Goal: Task Accomplishment & Management: Manage account settings

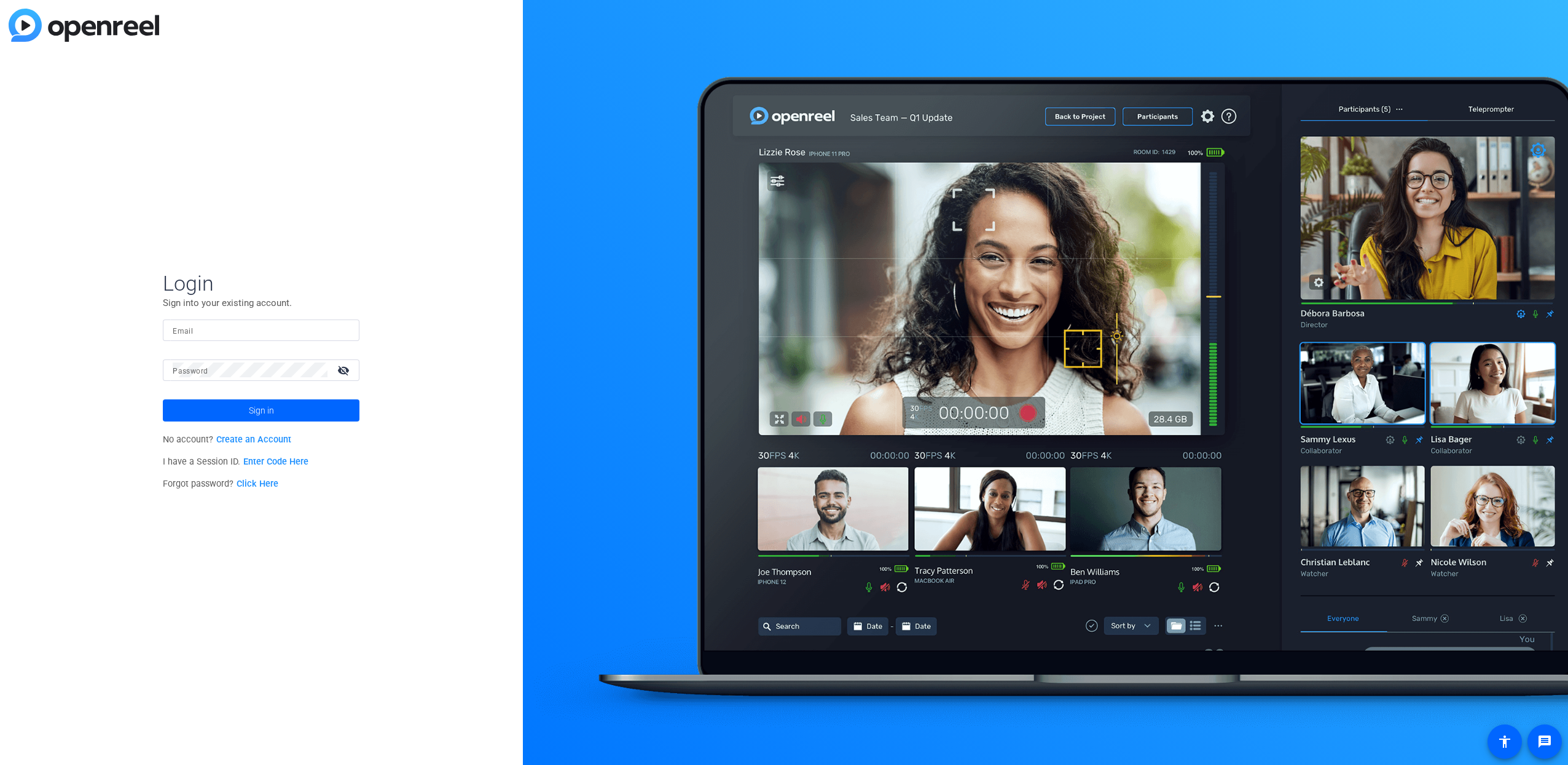
click at [267, 341] on mat-form-field "Email" at bounding box center [261, 339] width 197 height 40
click at [264, 328] on input "Email" at bounding box center [261, 330] width 177 height 15
click at [318, 328] on input "Email" at bounding box center [261, 330] width 177 height 15
type input "[EMAIL_ADDRESS][DOMAIN_NAME]"
click at [344, 370] on mat-icon "visibility_off" at bounding box center [344, 370] width 30 height 17
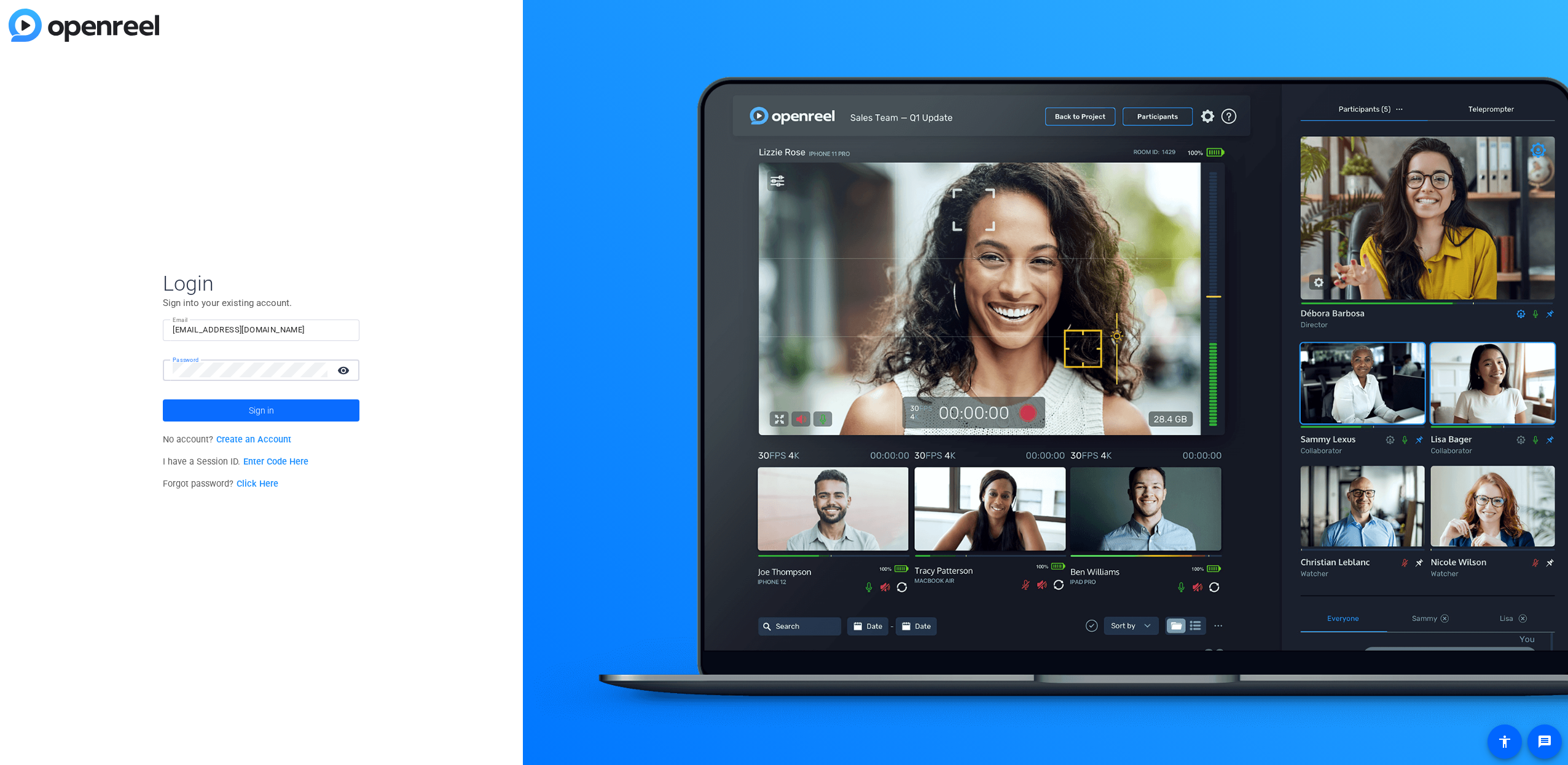
click at [326, 407] on span at bounding box center [261, 410] width 197 height 30
click at [202, 333] on input "Email" at bounding box center [261, 330] width 177 height 15
click at [163, 399] on button "Sign in" at bounding box center [261, 410] width 197 height 22
click at [345, 368] on mat-icon "visibility_off" at bounding box center [344, 370] width 30 height 17
click at [256, 330] on input "[PERSON_NAME][EMAIL_ADDRESS][PERSON_NAME][DOMAIN_NAME]" at bounding box center [261, 330] width 177 height 15
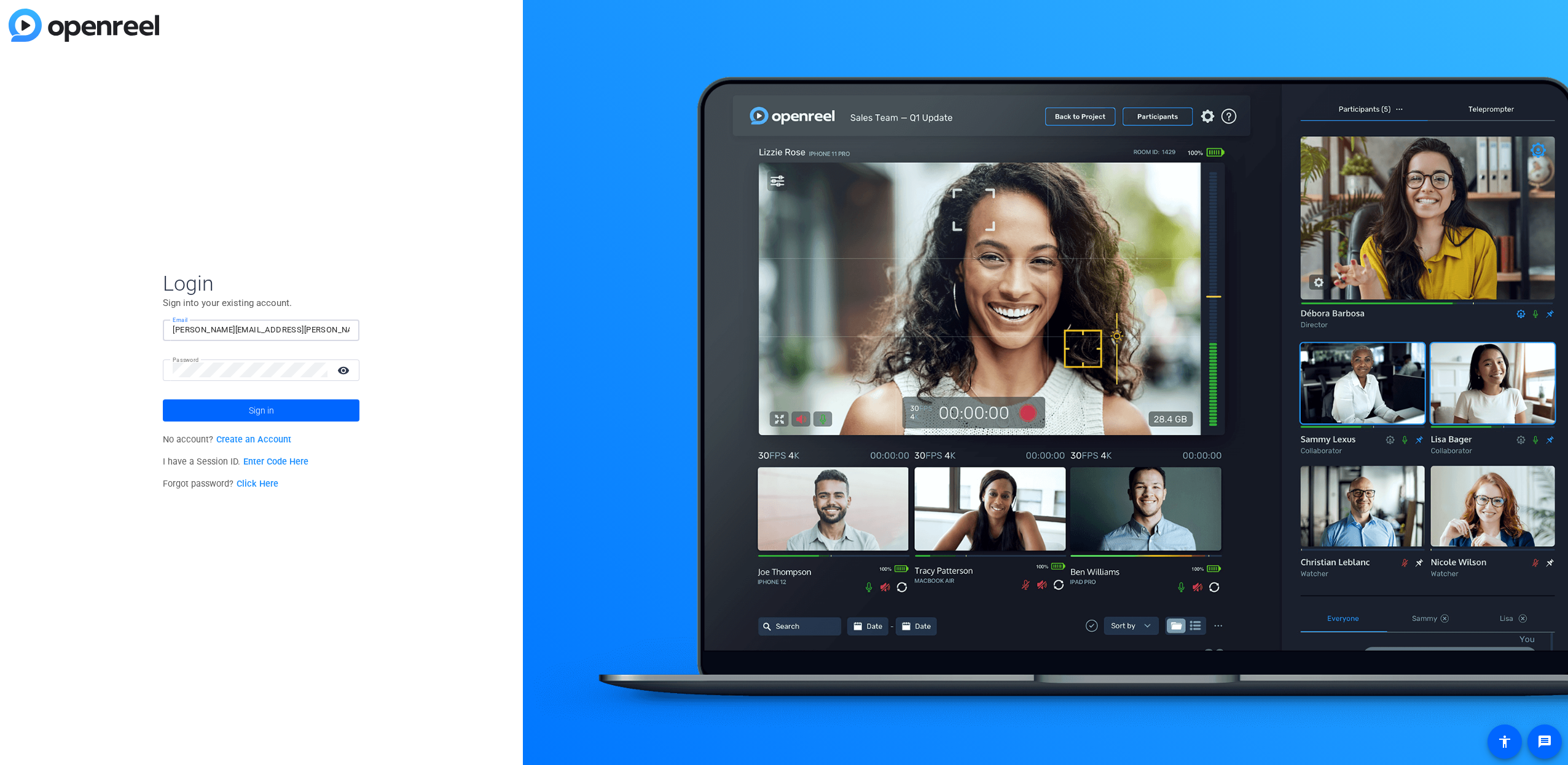
click at [256, 330] on input "[PERSON_NAME][EMAIL_ADDRESS][PERSON_NAME][DOMAIN_NAME]" at bounding box center [261, 330] width 177 height 15
type input "[PERSON_NAME][EMAIL_ADDRESS][PERSON_NAME][DOMAIN_NAME]"
click at [272, 415] on span "Sign in" at bounding box center [261, 411] width 25 height 31
click at [322, 413] on span at bounding box center [261, 410] width 197 height 30
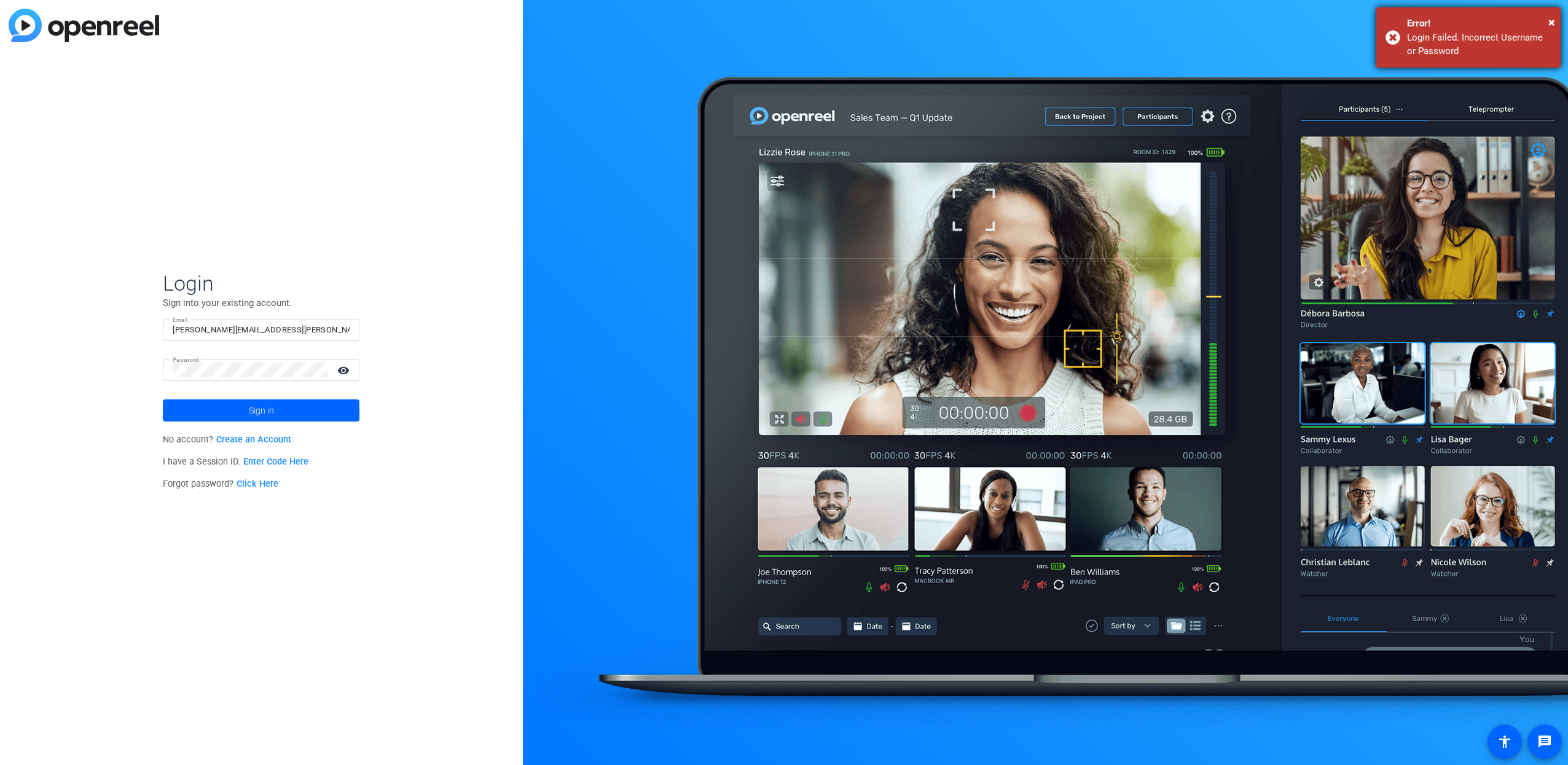
click at [1556, 20] on div "× Error! Login Failed. Incorrect Username or Password" at bounding box center [1468, 37] width 184 height 60
click at [340, 246] on div "Login Sign into your existing account. Email [PERSON_NAME][EMAIL_ADDRESS][PERSO…" at bounding box center [261, 382] width 523 height 765
click at [92, 29] on img at bounding box center [84, 25] width 151 height 33
